Goal: Check status: Check status

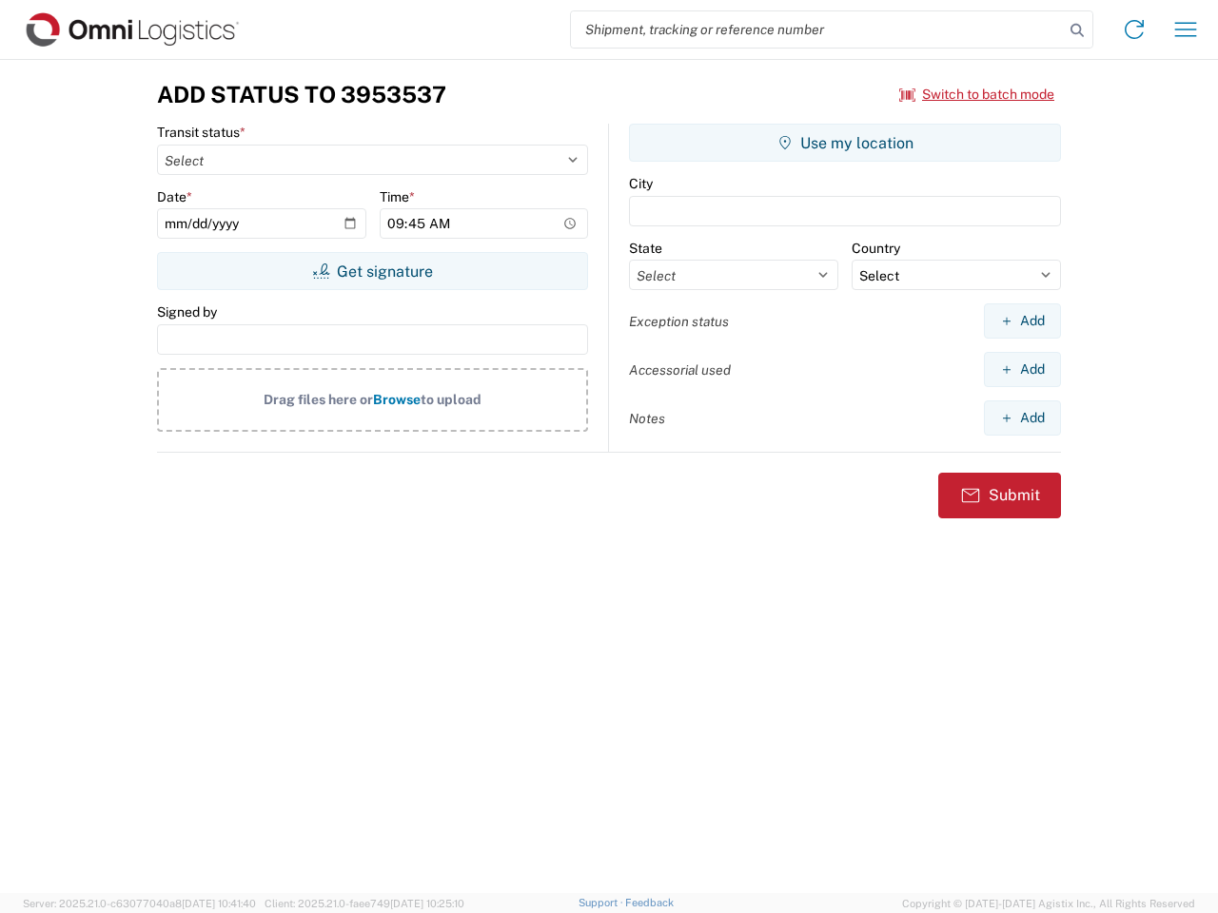
click at [817, 29] on input "search" at bounding box center [817, 29] width 493 height 36
click at [1077, 30] on icon at bounding box center [1077, 30] width 27 height 27
click at [1134, 29] on icon at bounding box center [1134, 29] width 30 height 30
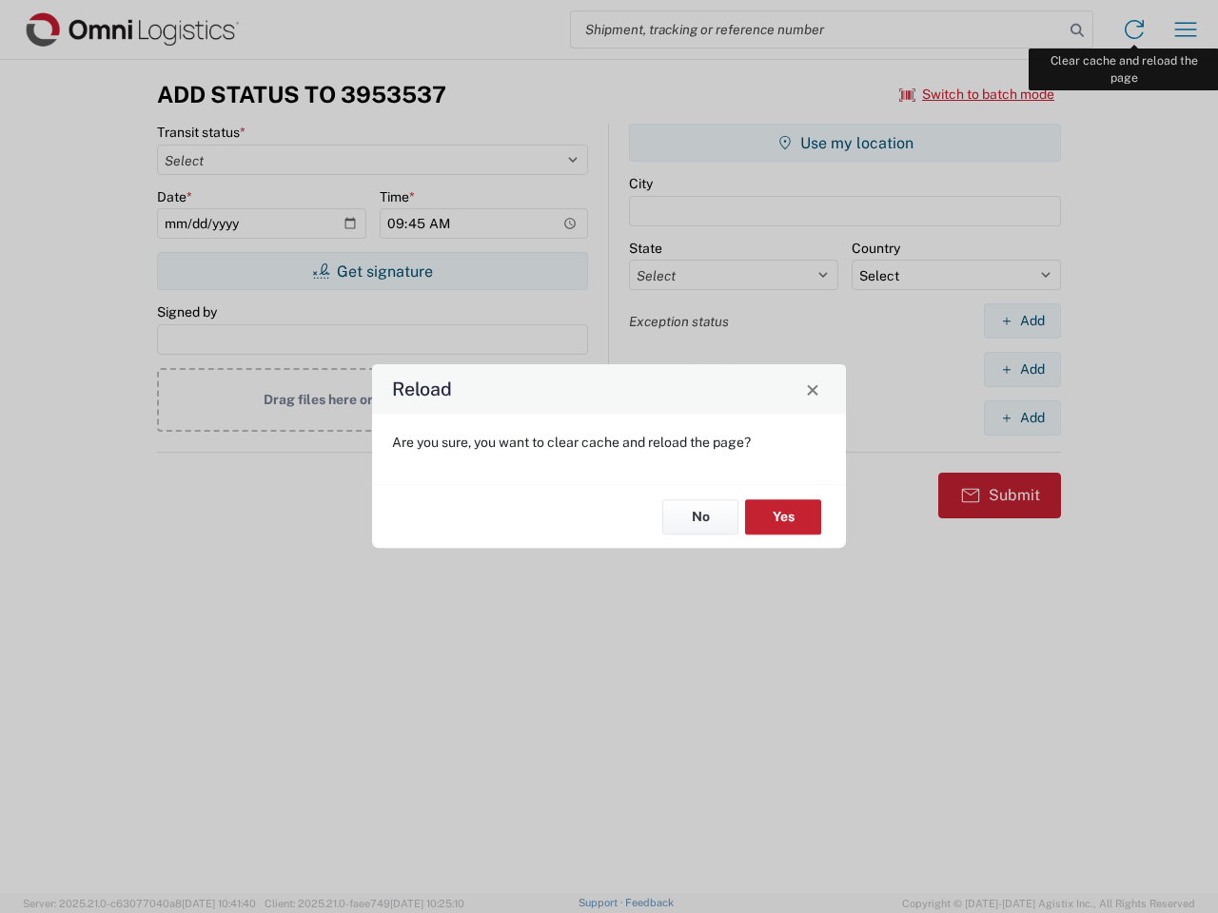
click at [1185, 29] on div "Reload Are you sure, you want to clear cache and reload the page? No Yes" at bounding box center [609, 456] width 1218 height 913
click at [977, 94] on div "Reload Are you sure, you want to clear cache and reload the page? No Yes" at bounding box center [609, 456] width 1218 height 913
click at [372, 271] on div "Reload Are you sure, you want to clear cache and reload the page? No Yes" at bounding box center [609, 456] width 1218 height 913
click at [845, 143] on div "Reload Are you sure, you want to clear cache and reload the page? No Yes" at bounding box center [609, 456] width 1218 height 913
click at [1022, 321] on div "Reload Are you sure, you want to clear cache and reload the page? No Yes" at bounding box center [609, 456] width 1218 height 913
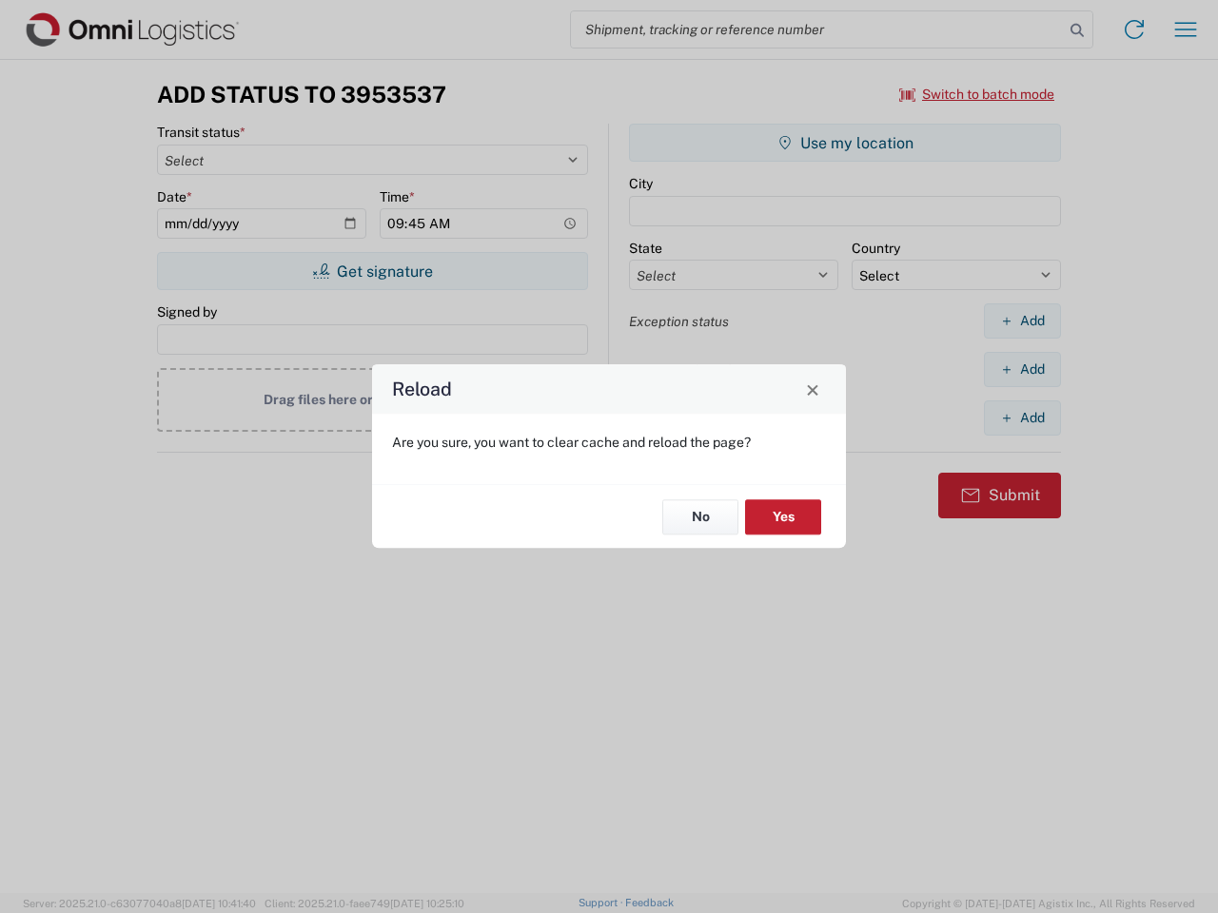
click at [1022, 369] on div "Reload Are you sure, you want to clear cache and reload the page? No Yes" at bounding box center [609, 456] width 1218 height 913
click at [1022, 418] on div "Reload Are you sure, you want to clear cache and reload the page? No Yes" at bounding box center [609, 456] width 1218 height 913
